Goal: Transaction & Acquisition: Purchase product/service

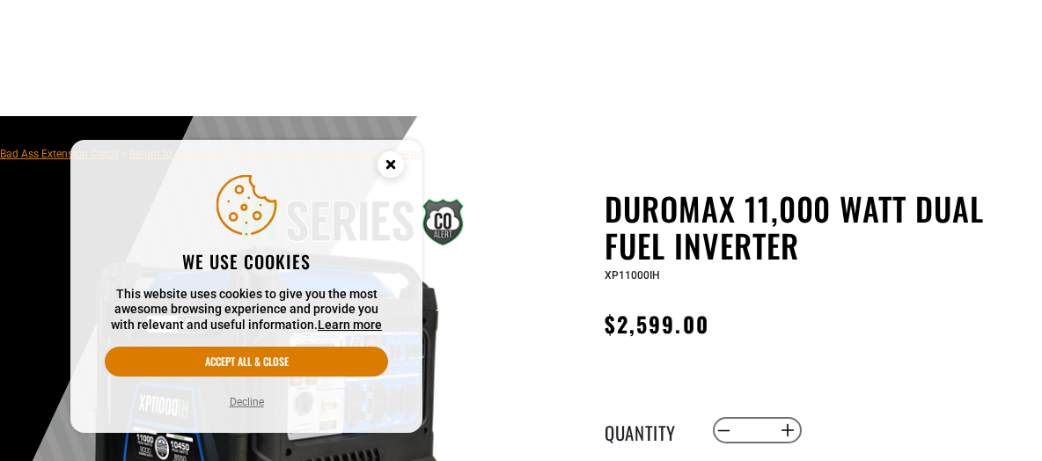
scroll to position [283, 0]
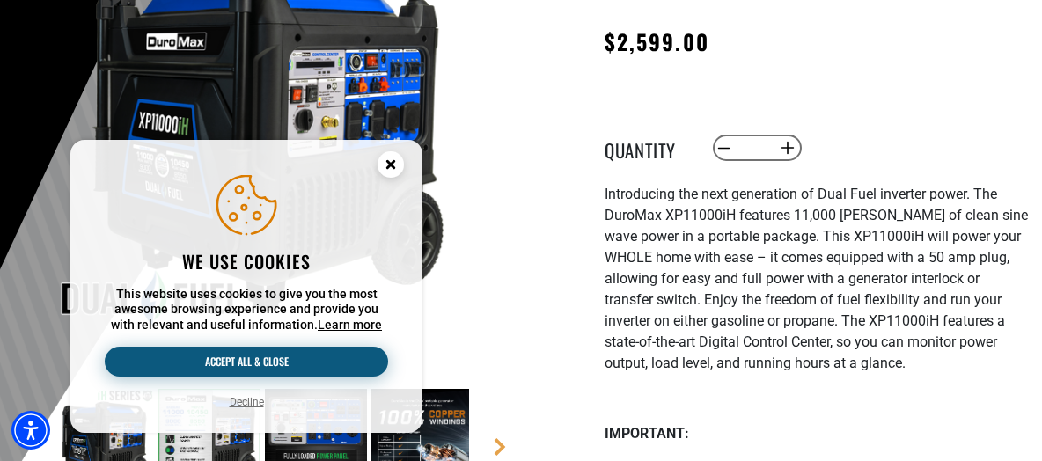
click at [243, 358] on button "Accept all & close" at bounding box center [246, 362] width 283 height 30
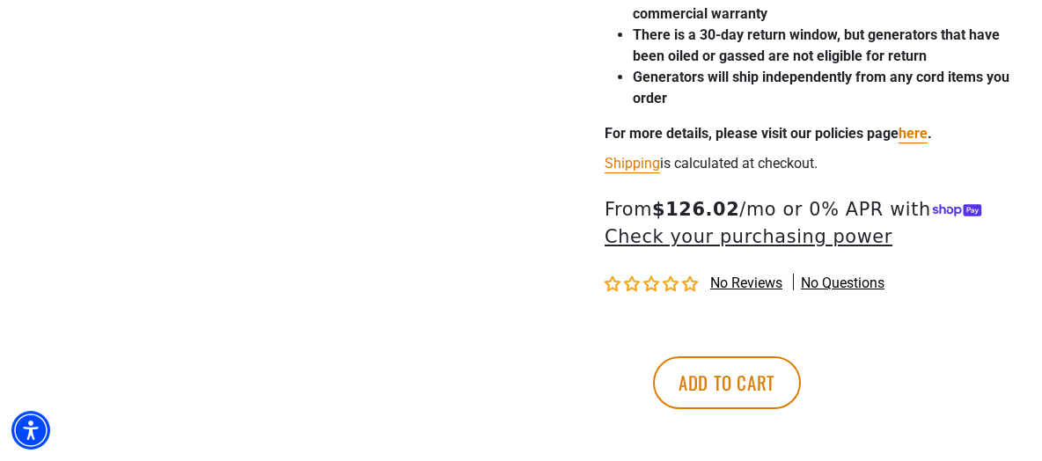
scroll to position [813, 0]
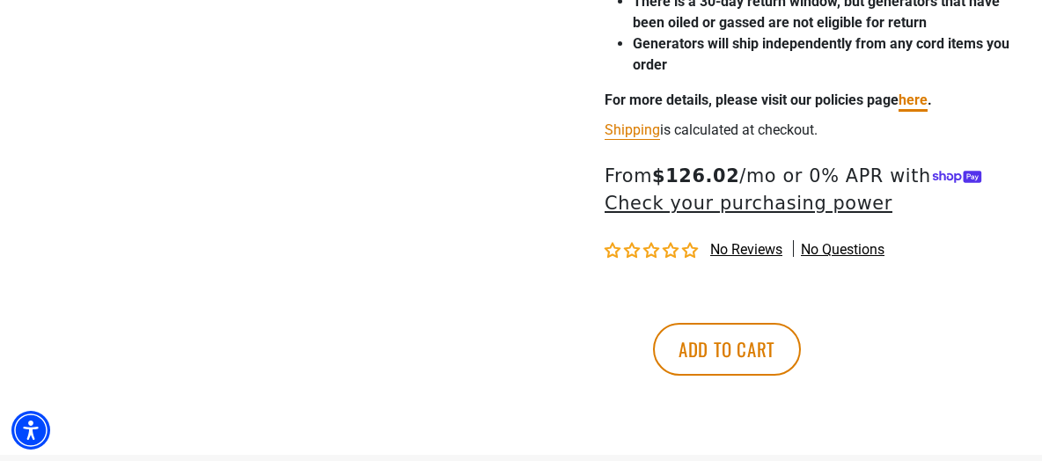
click at [918, 108] on link "here" at bounding box center [913, 100] width 29 height 17
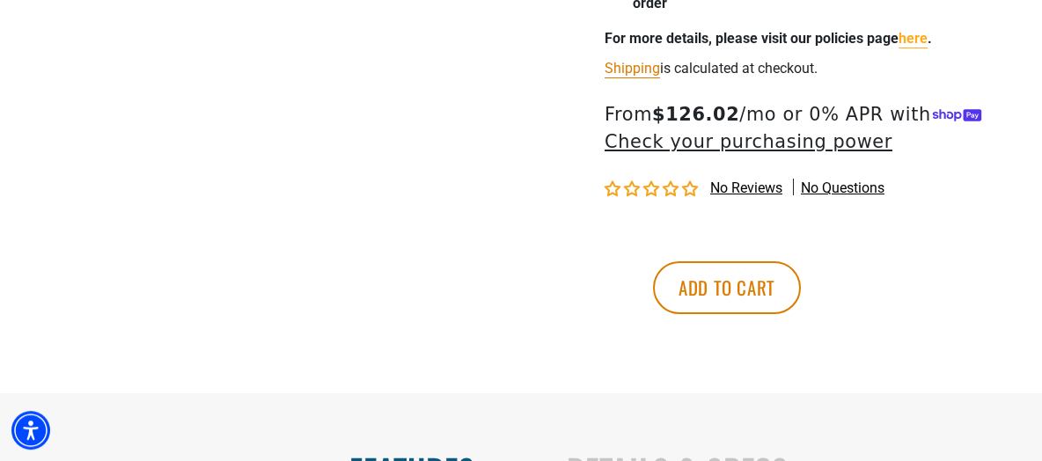
scroll to position [907, 0]
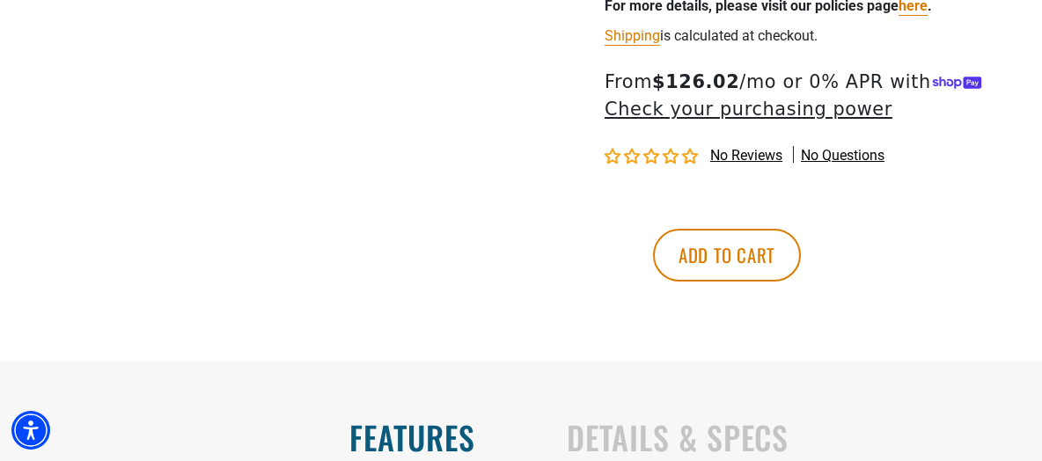
click at [609, 212] on shop-pay-wallet-button at bounding box center [608, 203] width 4 height 17
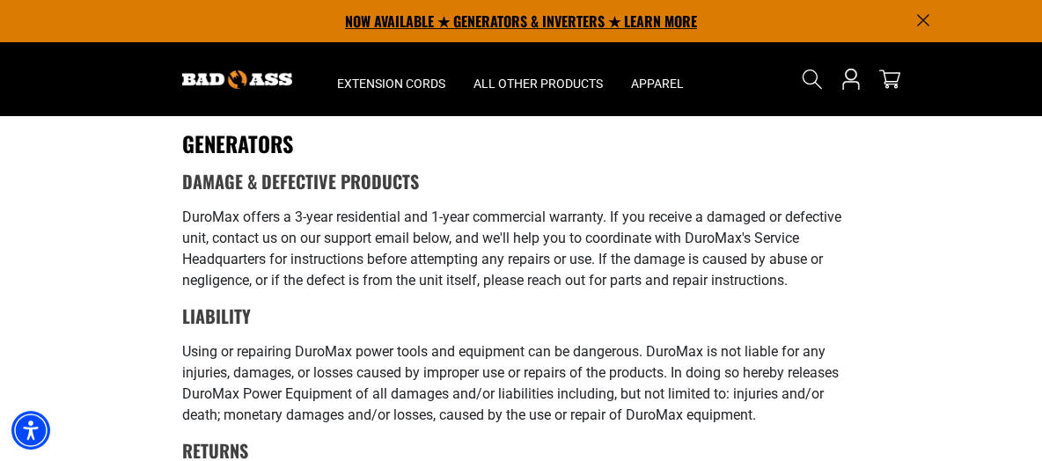
scroll to position [1039, 0]
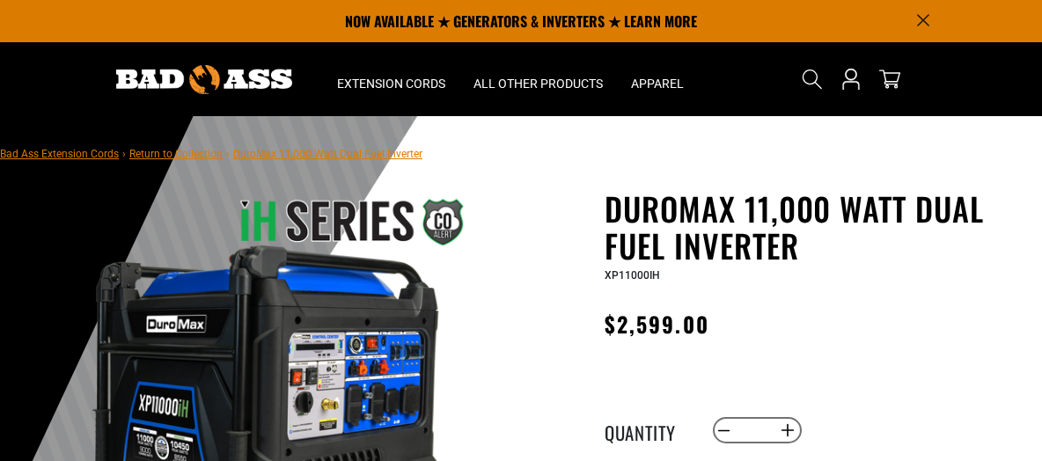
scroll to position [907, 0]
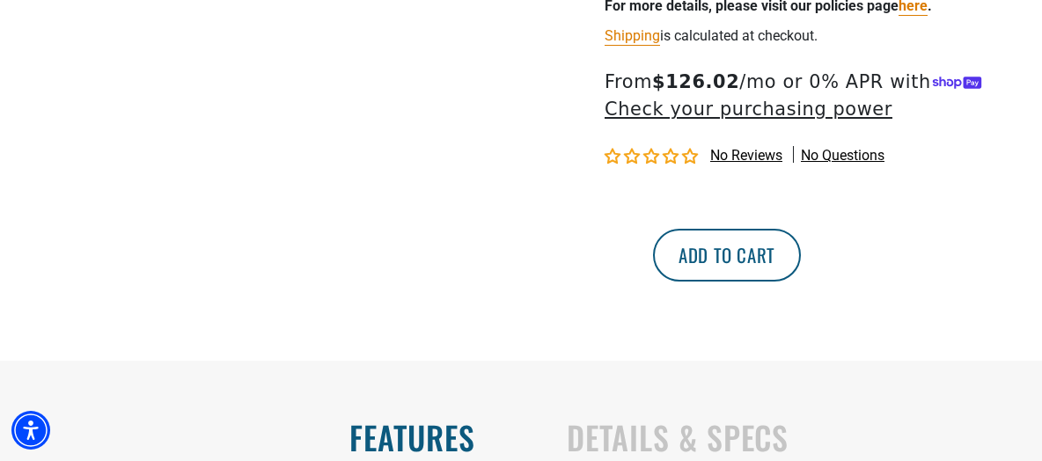
click at [801, 282] on button "Add to cart" at bounding box center [727, 255] width 148 height 53
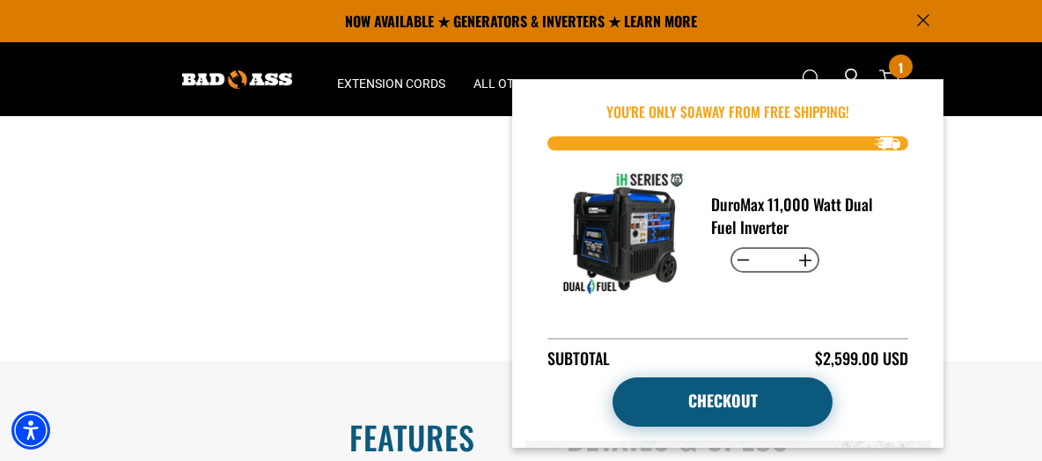
click at [717, 401] on link "Checkout" at bounding box center [723, 402] width 220 height 49
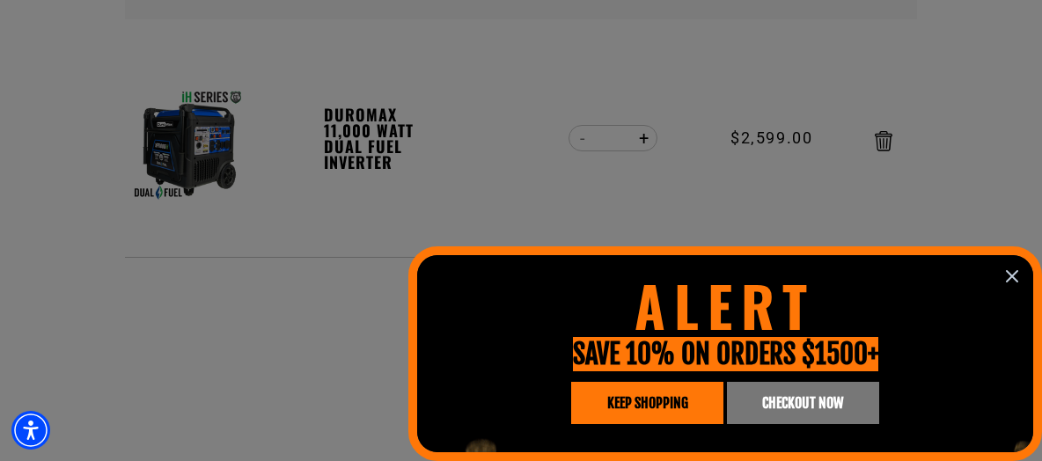
scroll to position [378, 0]
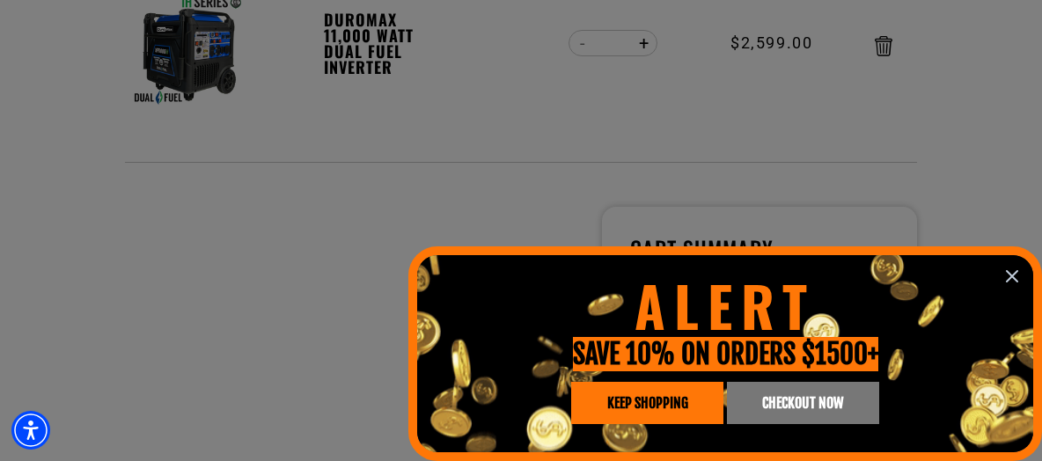
drag, startPoint x: 769, startPoint y: 410, endPoint x: 753, endPoint y: 399, distance: 20.3
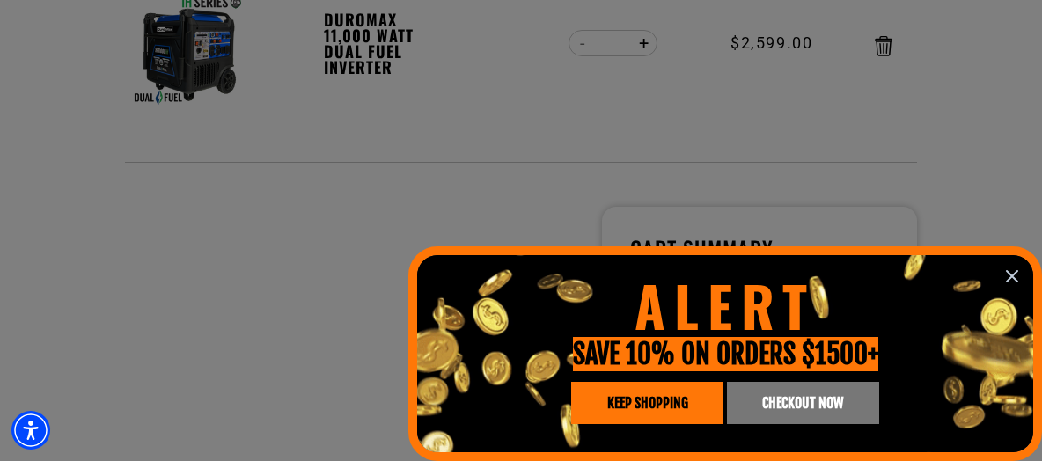
click at [769, 409] on span "CHECKOUT NOW" at bounding box center [802, 403] width 81 height 14
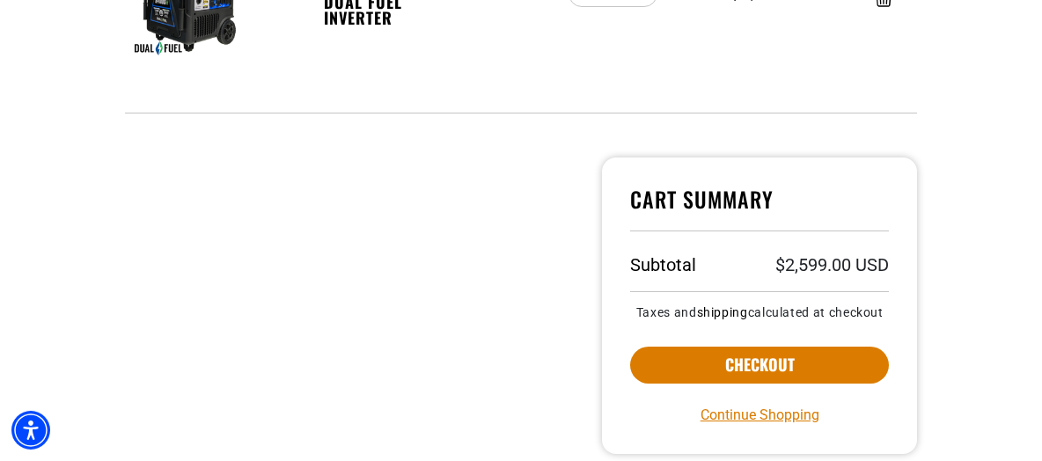
scroll to position [472, 0]
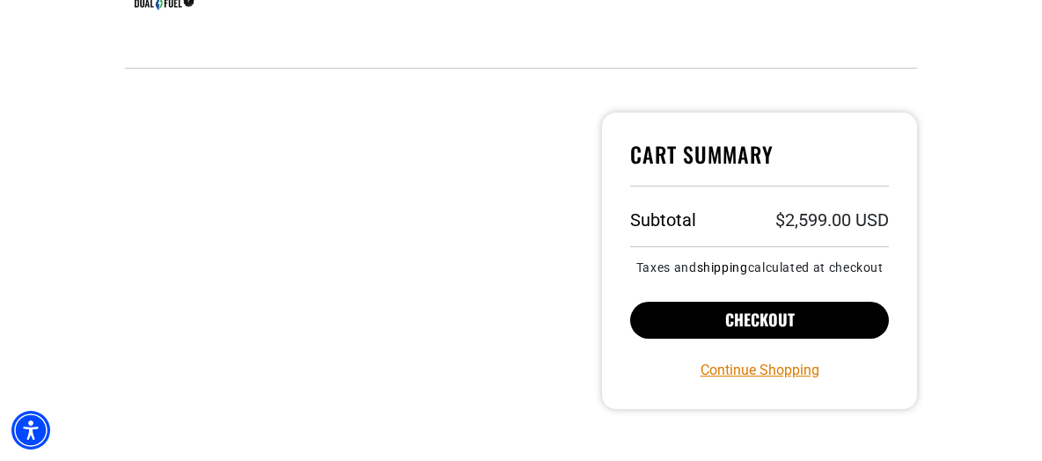
click at [759, 326] on button "Checkout" at bounding box center [759, 320] width 259 height 37
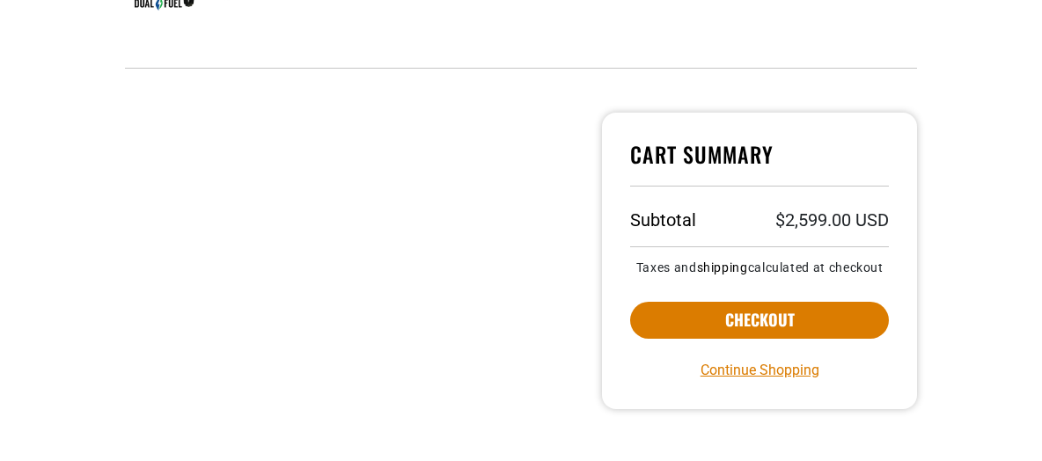
scroll to position [472, 0]
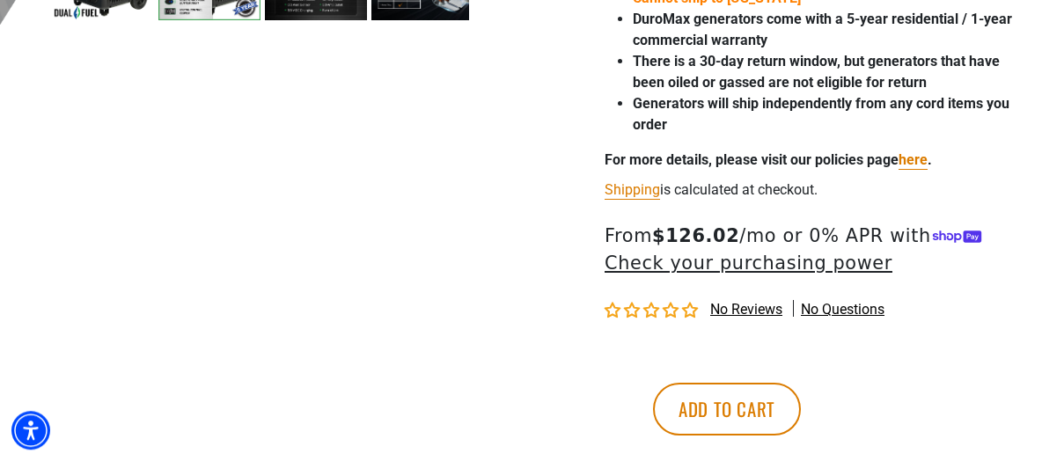
scroll to position [755, 0]
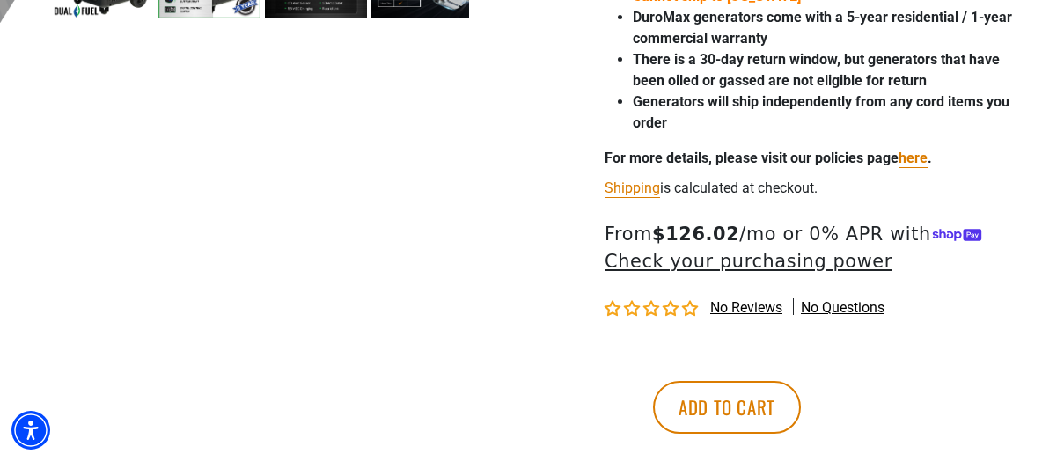
click at [695, 275] on button "Check your purchasing power" at bounding box center [749, 261] width 288 height 27
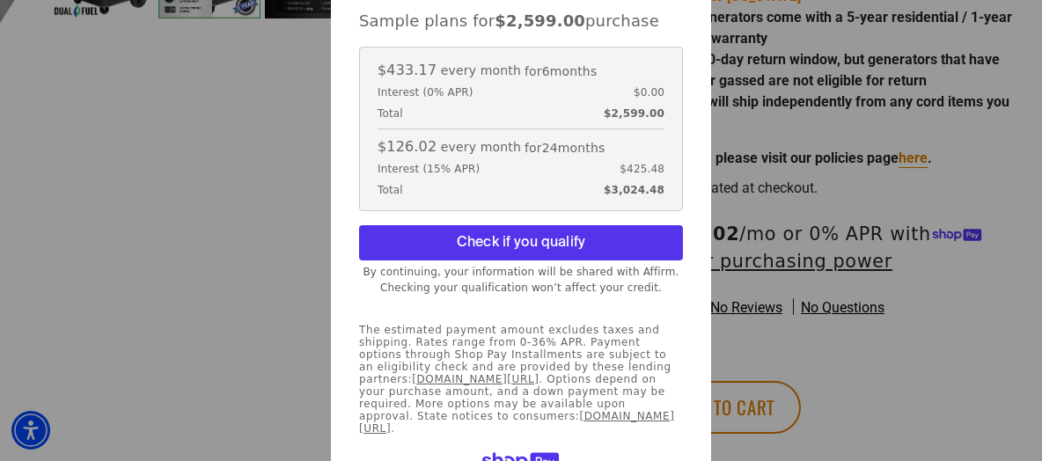
scroll to position [0, 0]
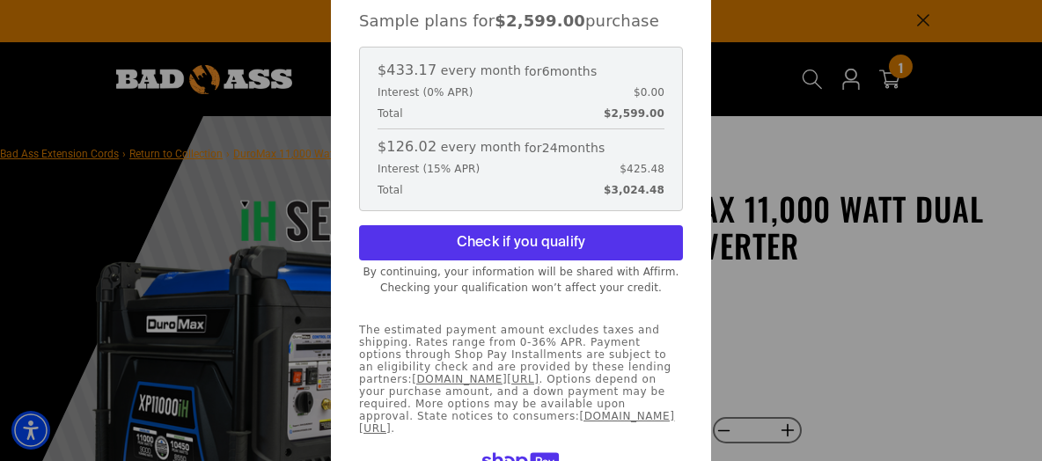
click at [874, 287] on div at bounding box center [521, 230] width 1042 height 461
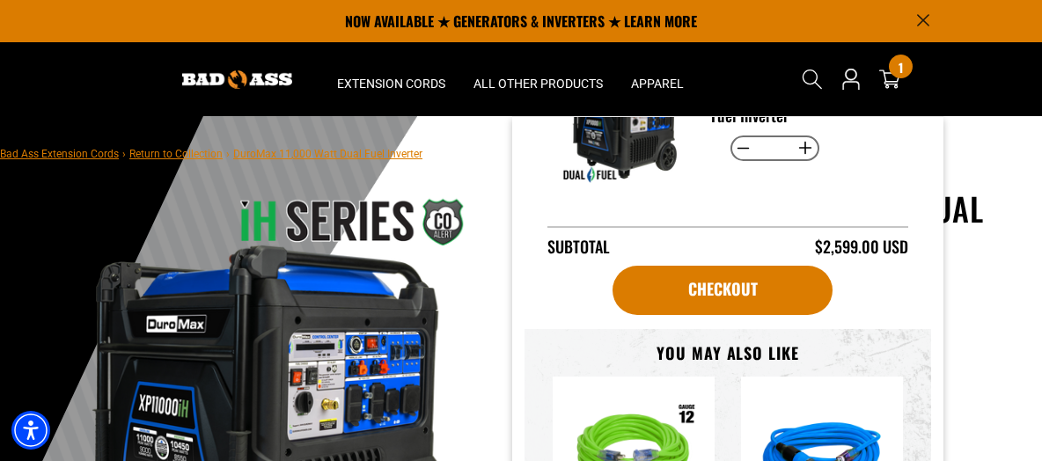
scroll to position [114, 0]
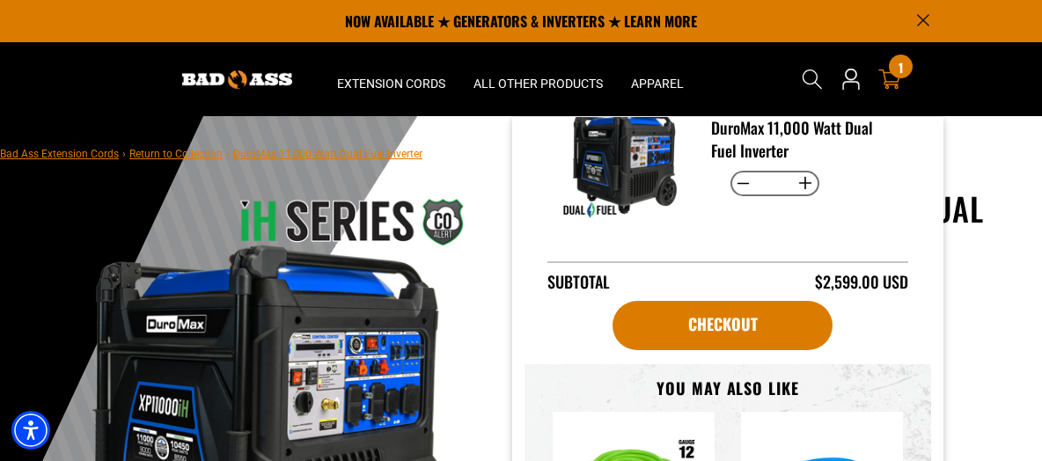
click at [907, 66] on div "1 1 item" at bounding box center [901, 67] width 24 height 24
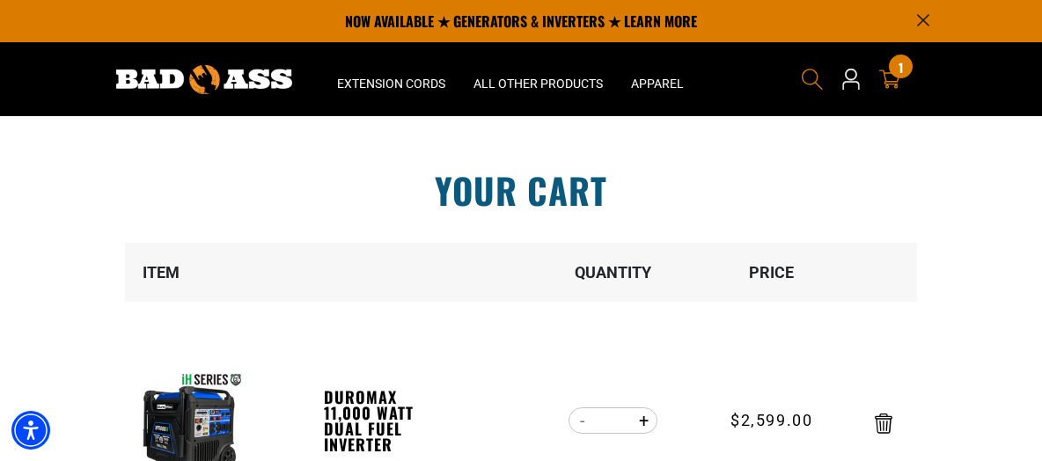
click at [811, 80] on icon "Search" at bounding box center [812, 79] width 23 height 23
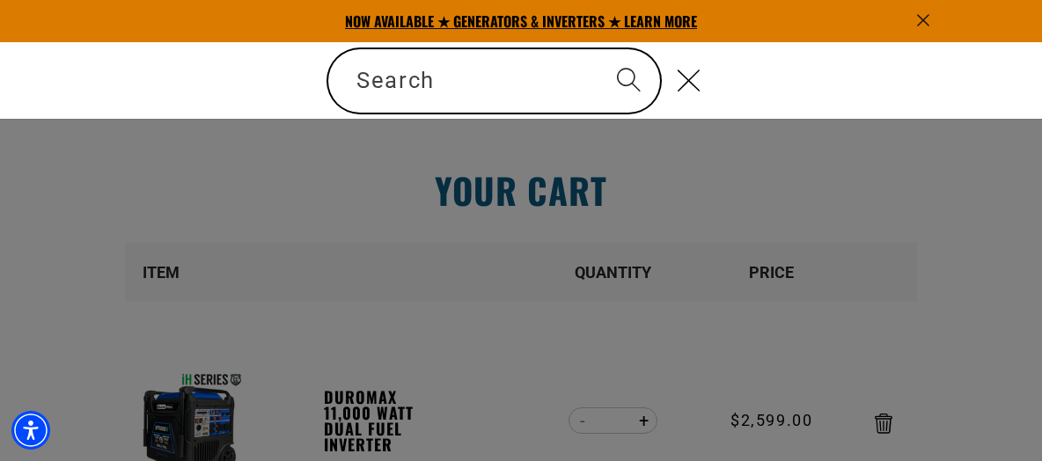
click at [914, 18] on p "NOW AVAILABLE ★ GENERATORS & INVERTERS ★ LEARN MORE" at bounding box center [521, 21] width 819 height 42
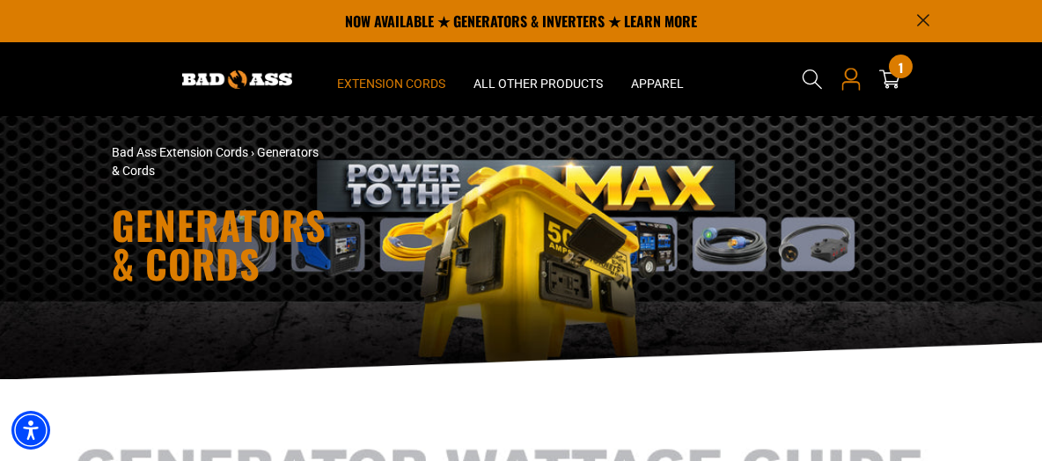
click at [856, 78] on icon "Open this option" at bounding box center [851, 74] width 12 height 12
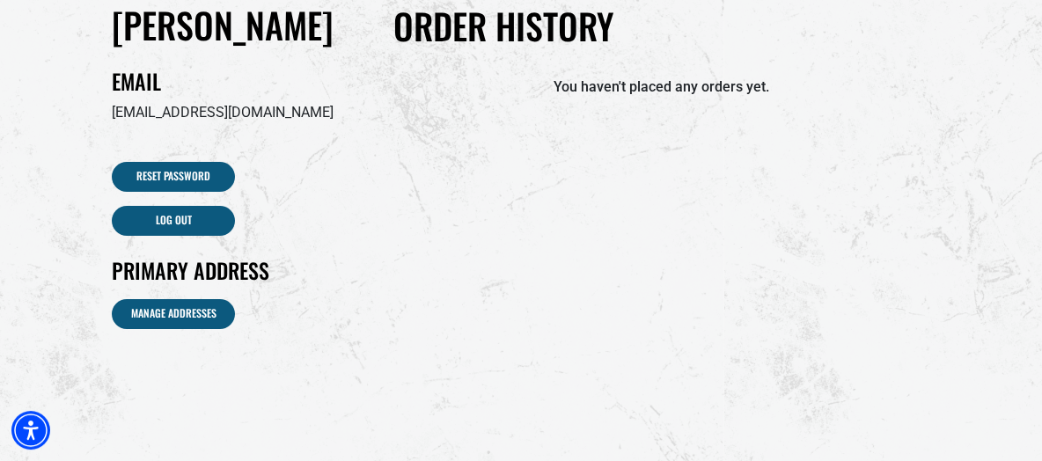
scroll to position [188, 0]
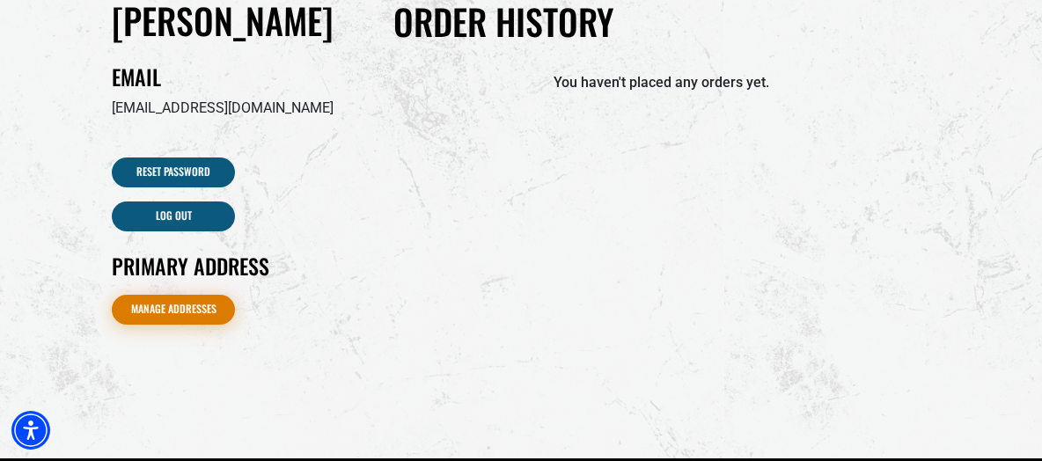
click at [173, 307] on link "Manage Addresses" at bounding box center [173, 310] width 123 height 30
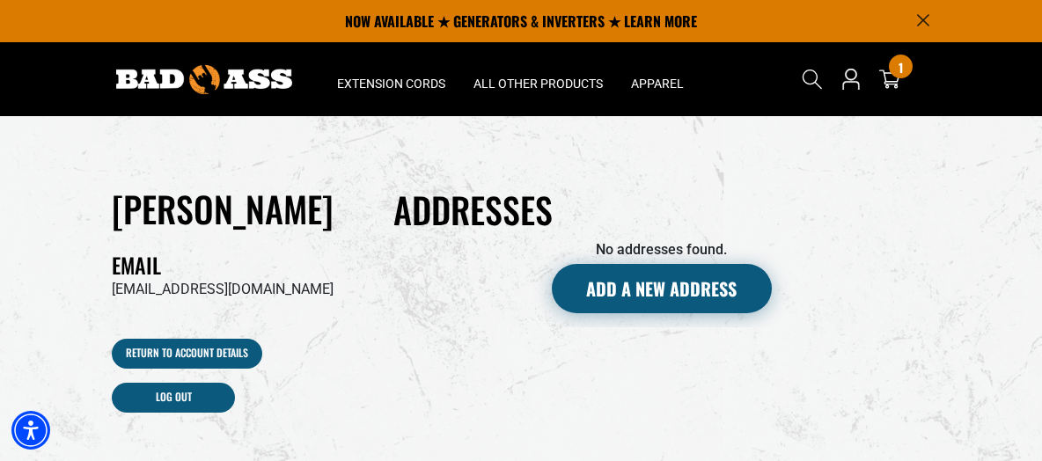
click at [641, 291] on button "Add a new address" at bounding box center [662, 288] width 220 height 49
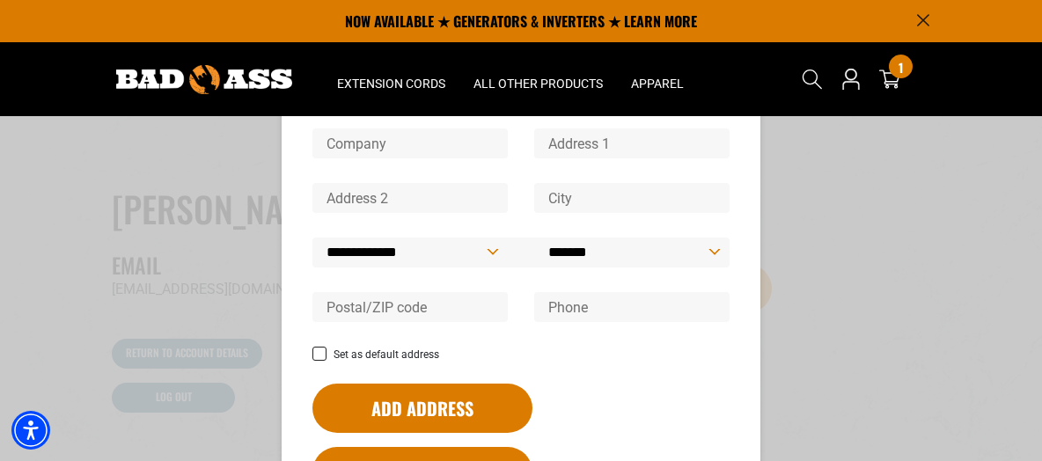
click at [299, 129] on div "First name" at bounding box center [410, 101] width 222 height 55
click at [311, 129] on div "First name" at bounding box center [410, 101] width 222 height 55
click at [359, 104] on input "First name" at bounding box center [409, 89] width 195 height 30
type input "*****"
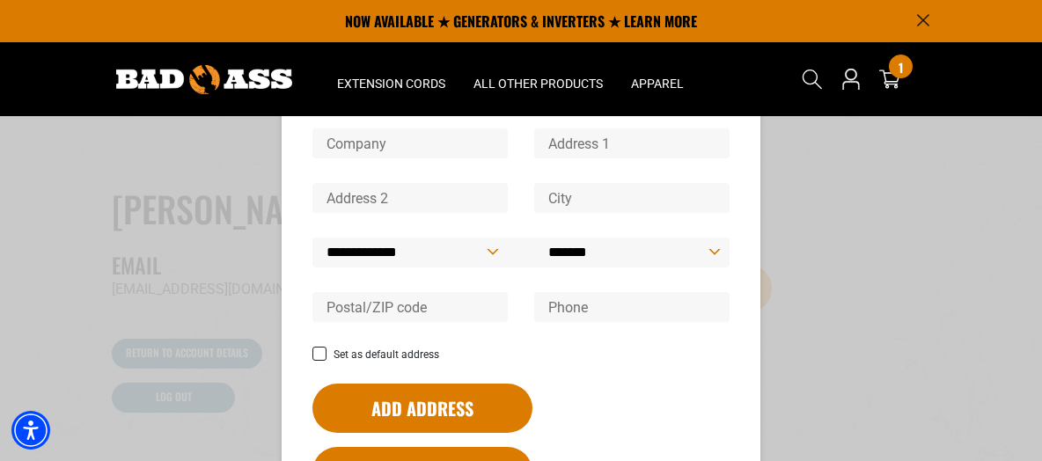
type input "**********"
type input "*****"
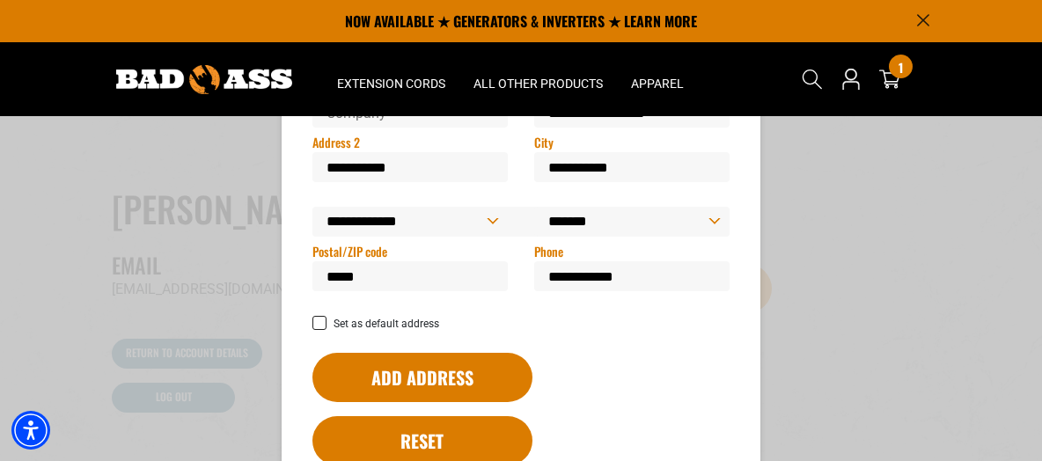
scroll to position [50, 0]
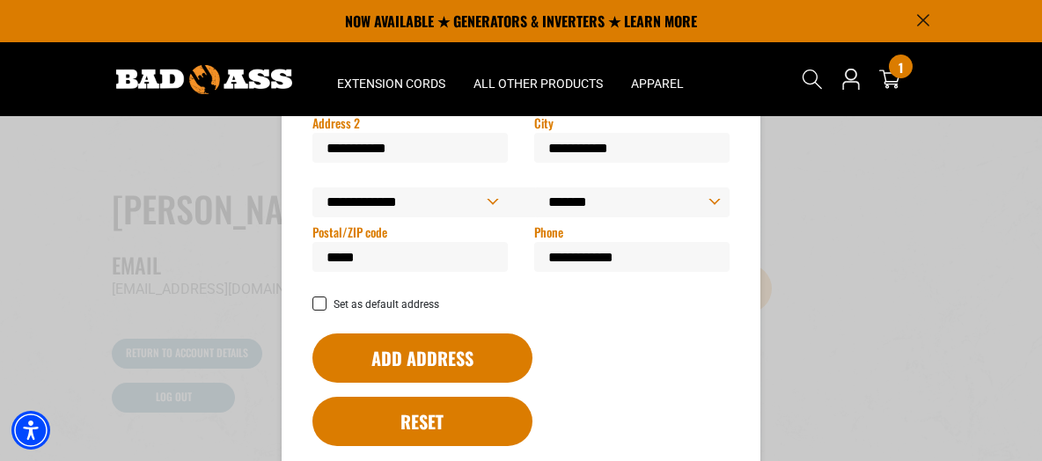
click at [563, 272] on input "**********" at bounding box center [631, 257] width 195 height 30
type input "**********"
click at [313, 309] on icon at bounding box center [319, 304] width 12 height 10
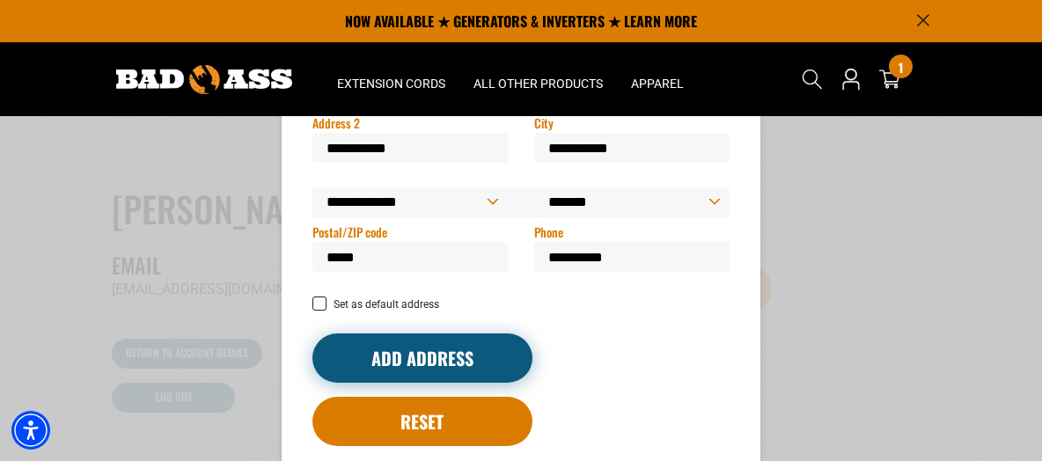
click at [373, 383] on button "Add address" at bounding box center [422, 358] width 220 height 49
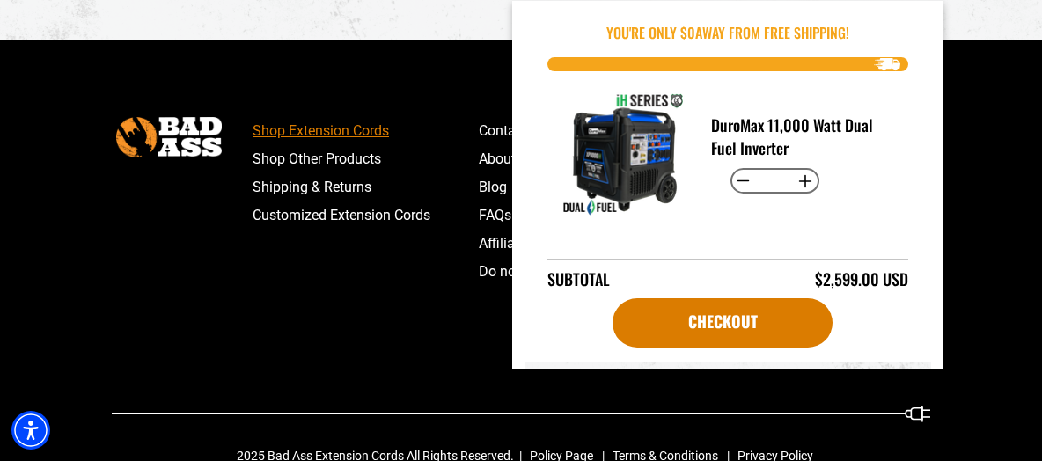
click at [442, 128] on link "Shop Extension Cords" at bounding box center [366, 131] width 226 height 28
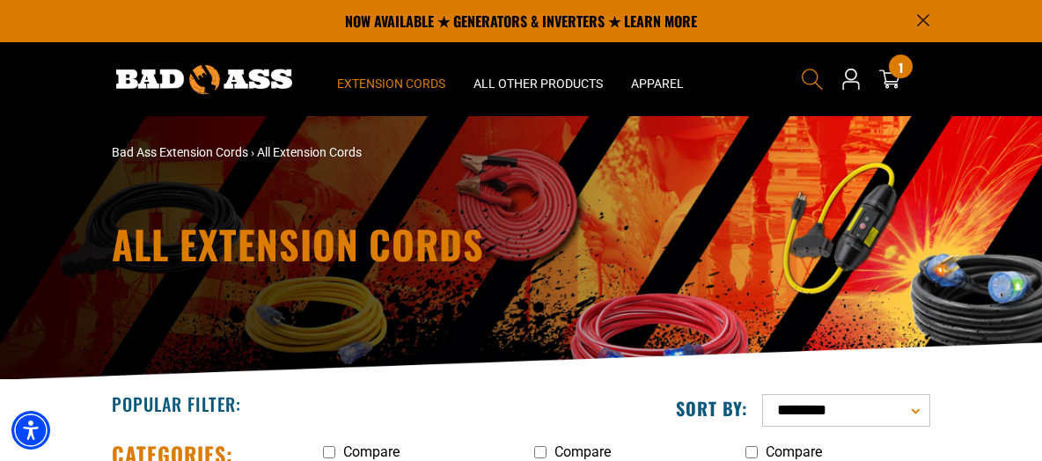
click at [810, 78] on icon "Search" at bounding box center [812, 79] width 23 height 23
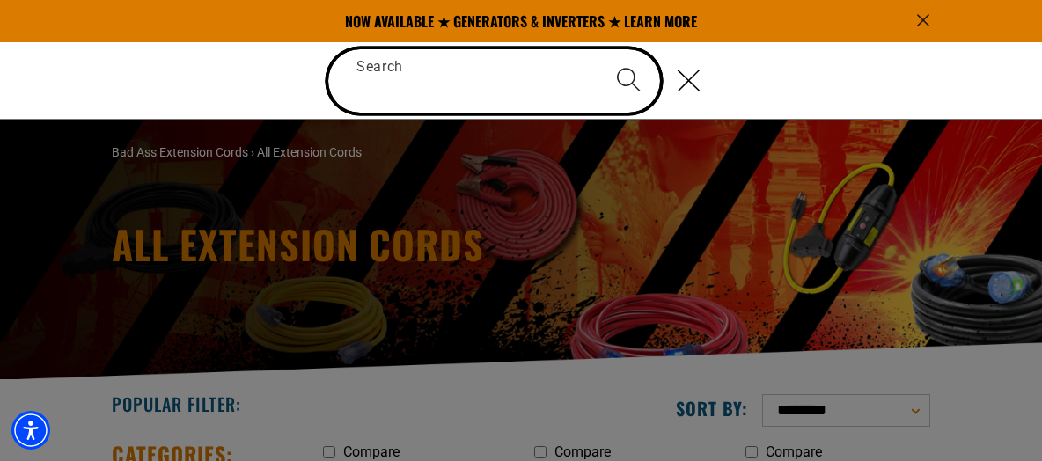
click at [424, 82] on input "Search" at bounding box center [494, 80] width 332 height 63
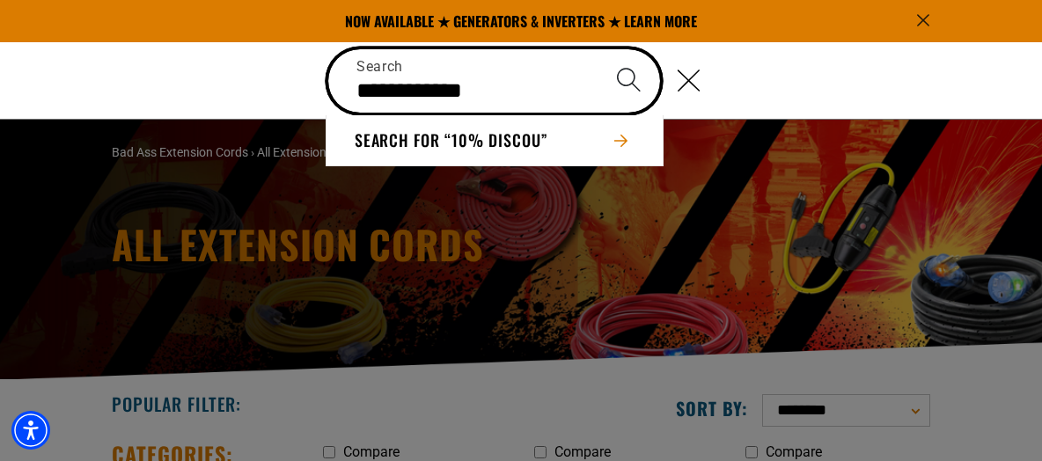
type input "**********"
click at [599, 49] on button "Search" at bounding box center [630, 80] width 62 height 62
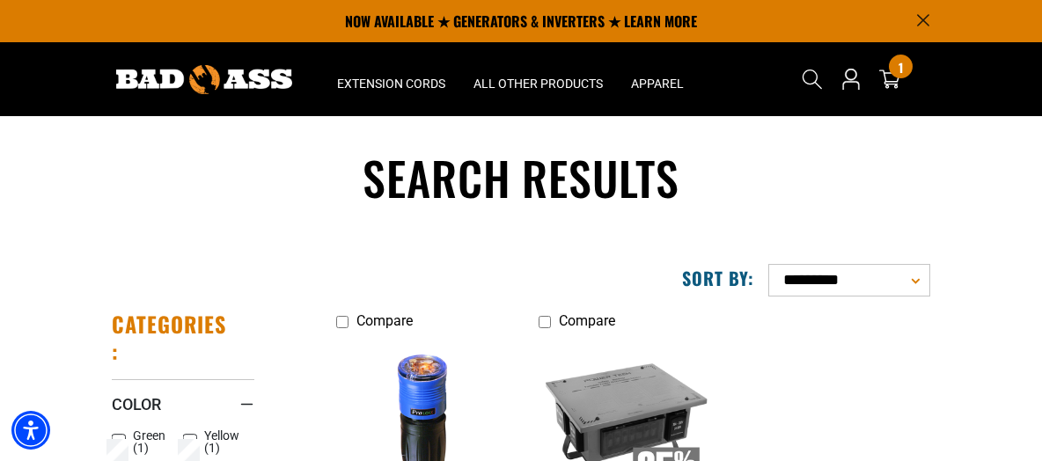
click at [809, 79] on icon "Search" at bounding box center [812, 79] width 21 height 21
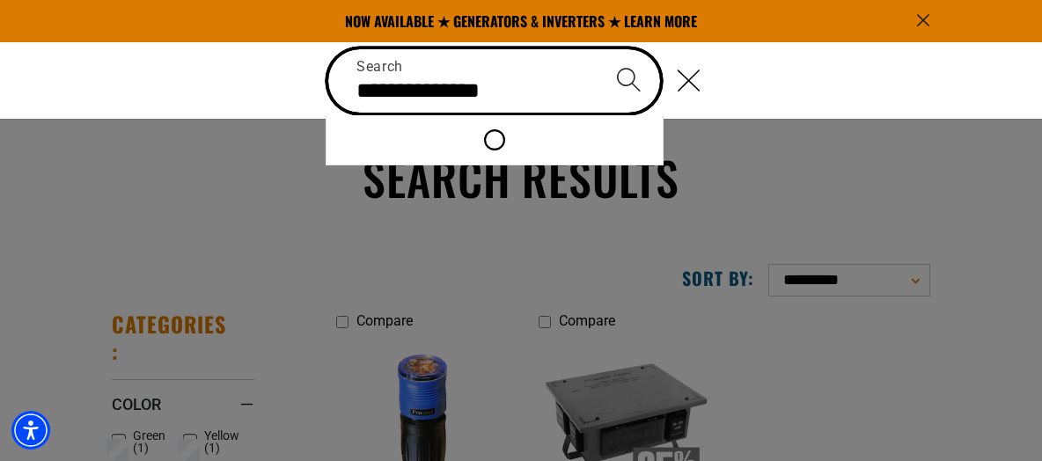
type input "**********"
click at [599, 49] on button "Search" at bounding box center [630, 80] width 62 height 62
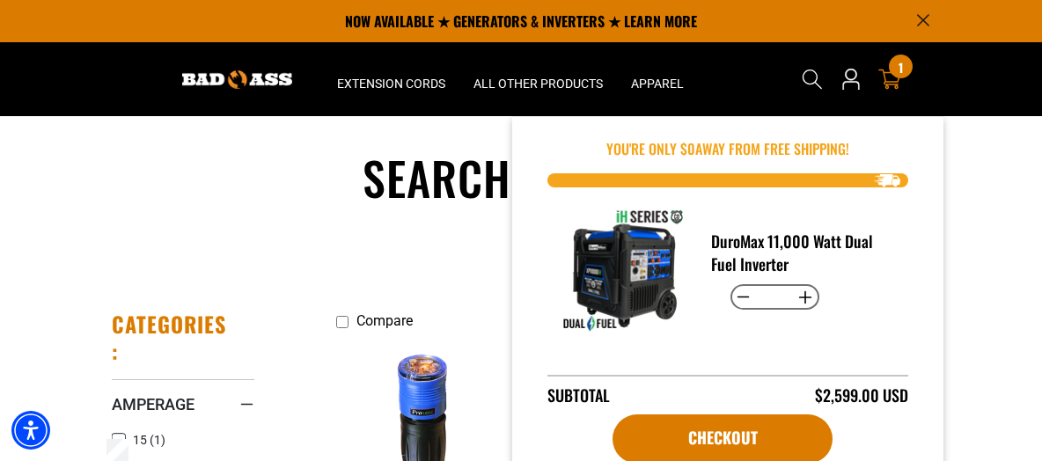
click at [896, 69] on div "1 1 item" at bounding box center [901, 67] width 24 height 24
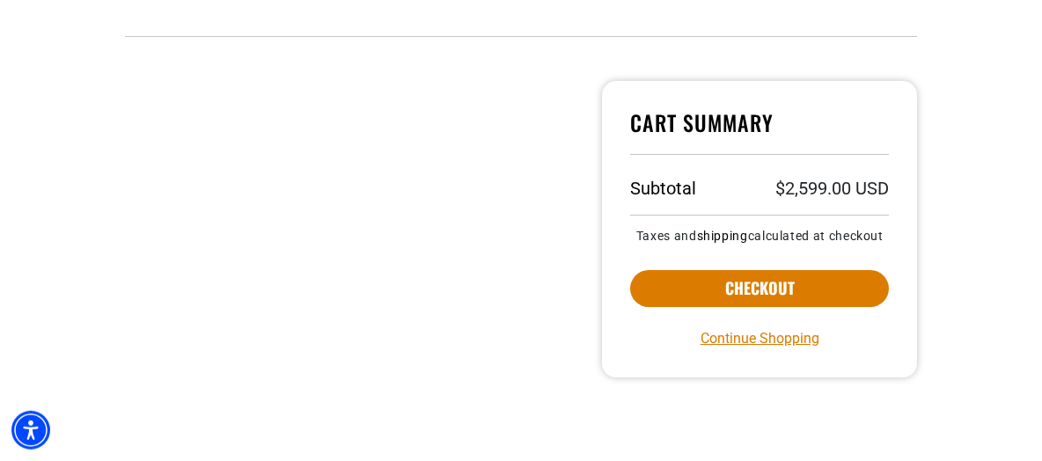
scroll to position [566, 0]
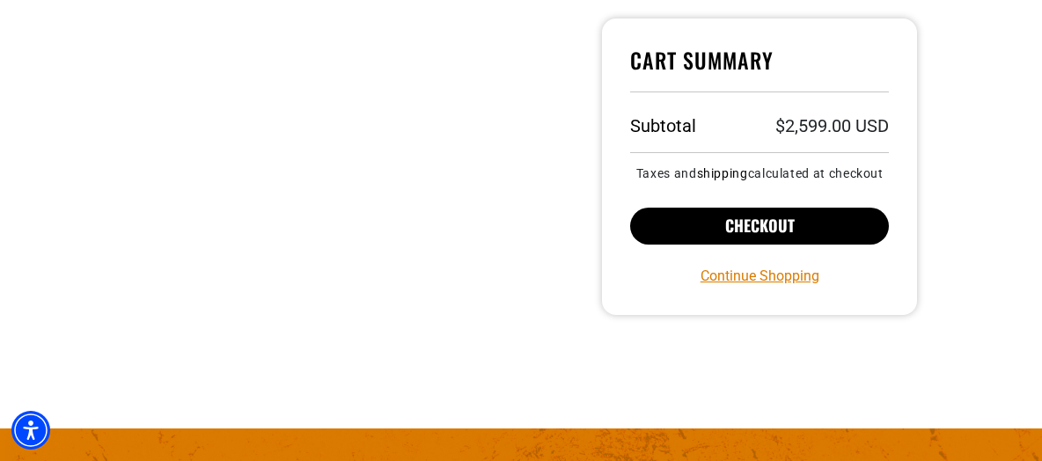
click at [750, 228] on button "Checkout" at bounding box center [759, 226] width 259 height 37
